Goal: Information Seeking & Learning: Learn about a topic

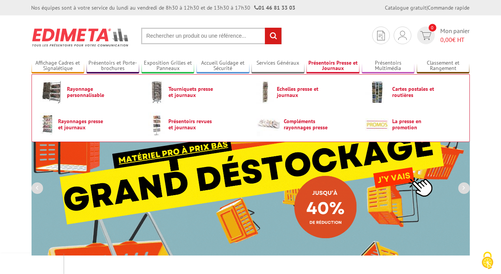
click at [336, 65] on link "Présentoirs Presse et Journaux" at bounding box center [332, 66] width 53 height 13
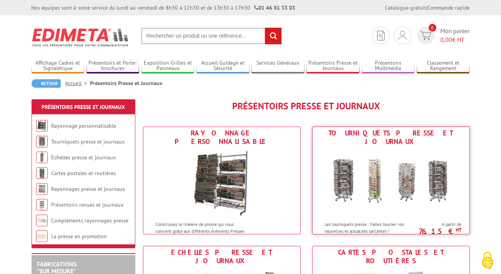
click at [394, 182] on img at bounding box center [391, 182] width 142 height 69
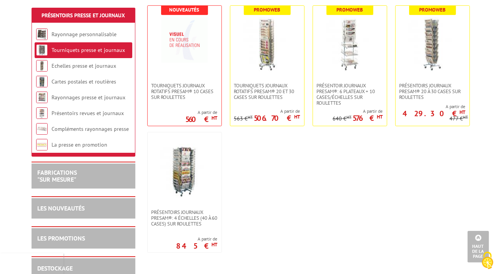
scroll to position [40, 0]
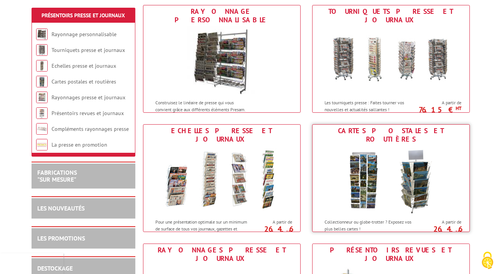
scroll to position [243, 0]
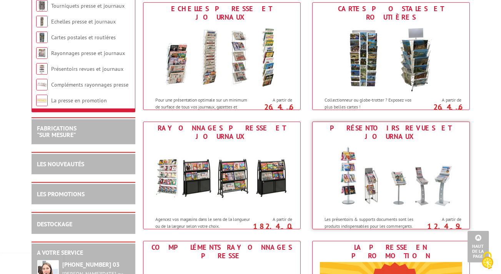
click at [361, 168] on img at bounding box center [391, 177] width 142 height 69
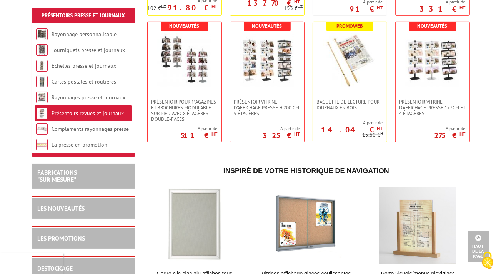
scroll to position [203, 0]
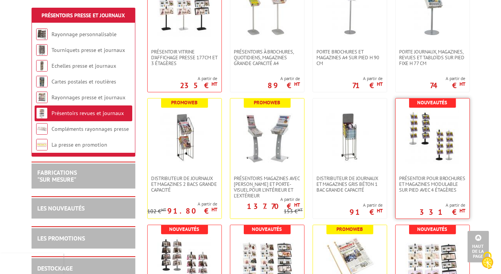
click at [421, 160] on img at bounding box center [432, 137] width 54 height 54
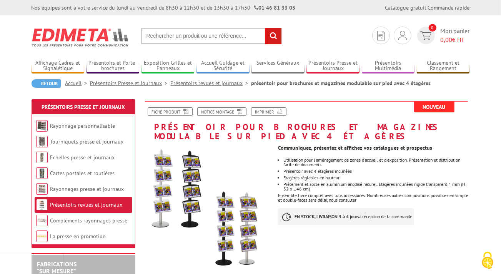
click at [158, 36] on input "text" at bounding box center [211, 36] width 141 height 17
type input "présentoir sur roue"
click at [265, 28] on input "rechercher" at bounding box center [273, 36] width 17 height 17
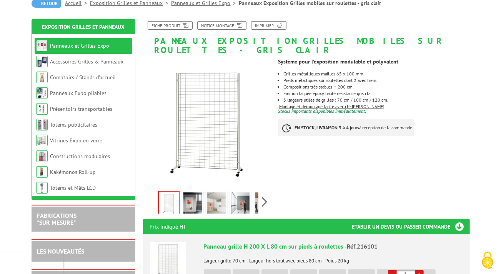
scroll to position [81, 0]
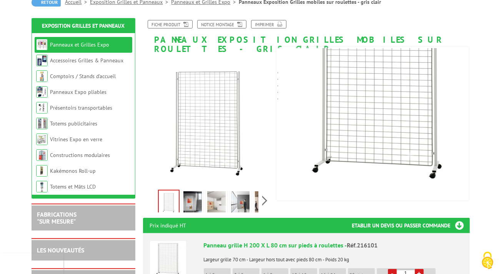
click at [196, 192] on img at bounding box center [192, 203] width 18 height 24
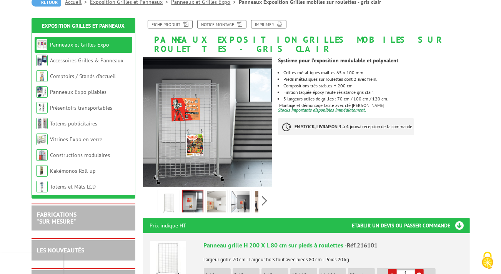
click at [213, 195] on img at bounding box center [216, 203] width 18 height 24
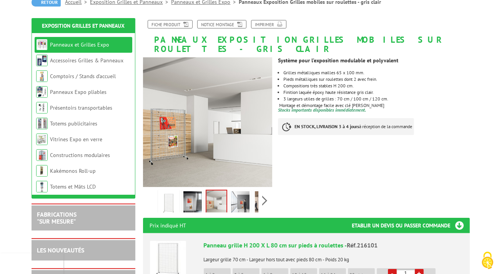
click at [239, 197] on img at bounding box center [240, 203] width 18 height 24
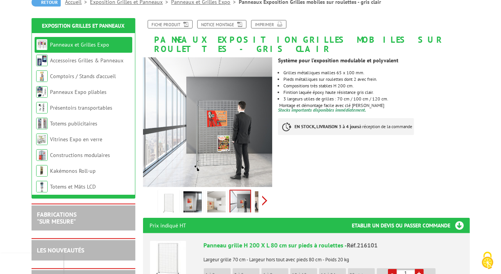
click at [264, 192] on div "Previous Next" at bounding box center [207, 200] width 129 height 27
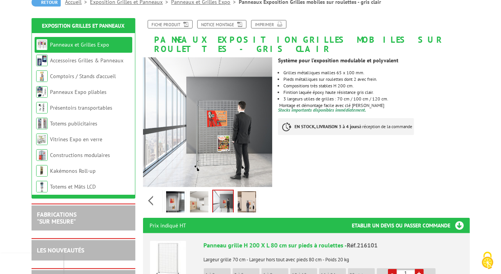
click at [253, 196] on img at bounding box center [246, 203] width 18 height 24
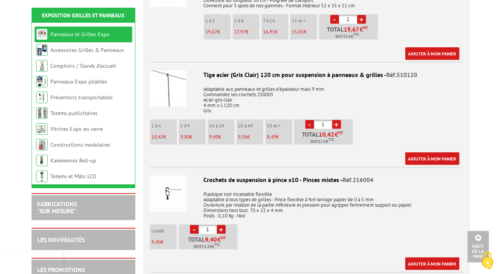
scroll to position [1055, 0]
